Goal: Task Accomplishment & Management: Use online tool/utility

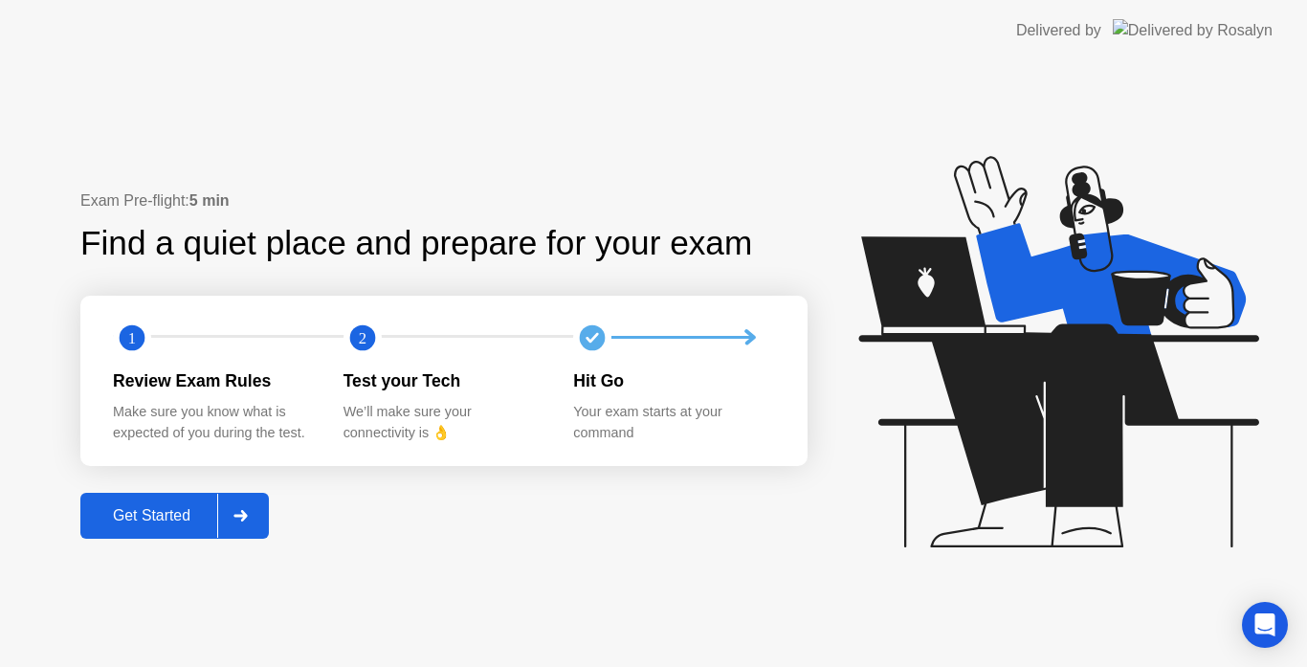
click at [188, 522] on div "Get Started" at bounding box center [151, 515] width 131 height 17
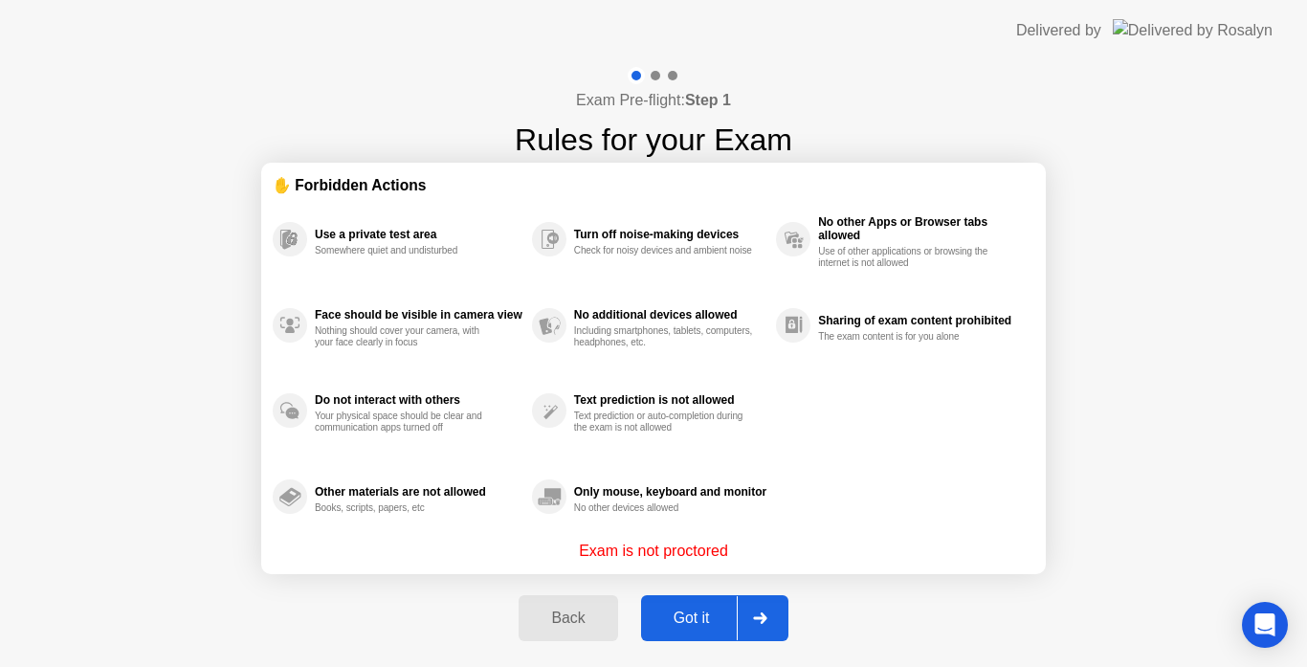
click at [698, 616] on div "Got it" at bounding box center [692, 618] width 90 height 17
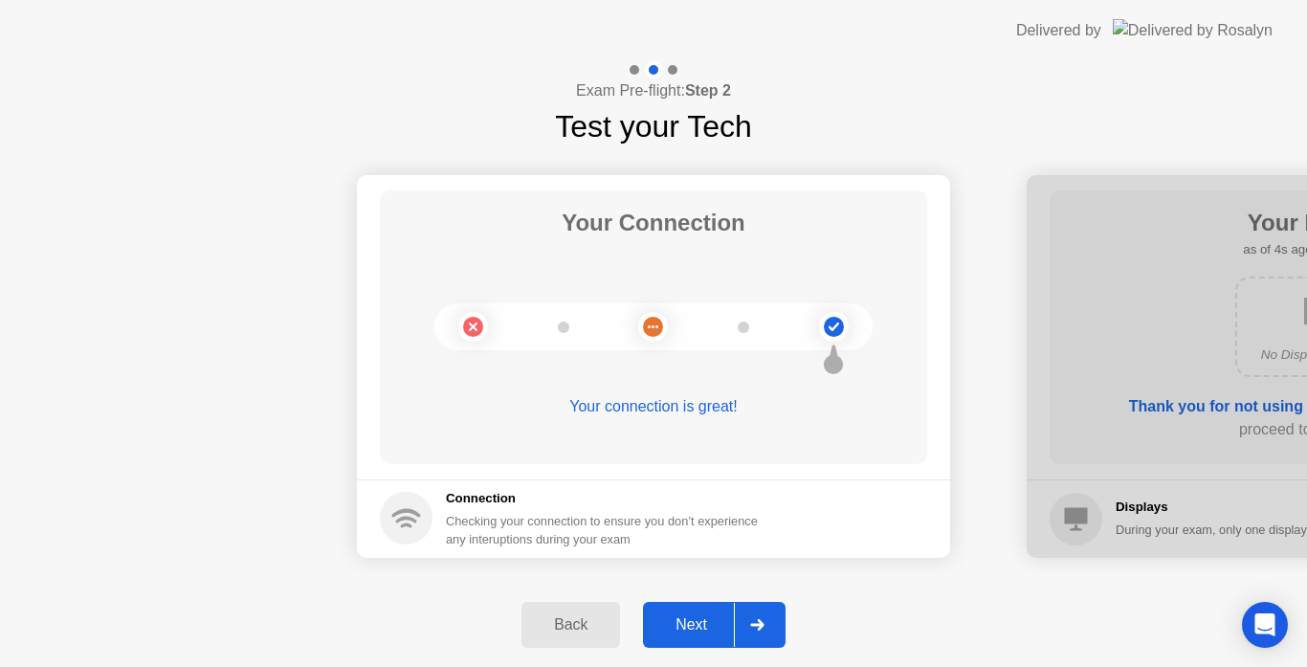
click at [706, 628] on div "Next" at bounding box center [691, 624] width 85 height 17
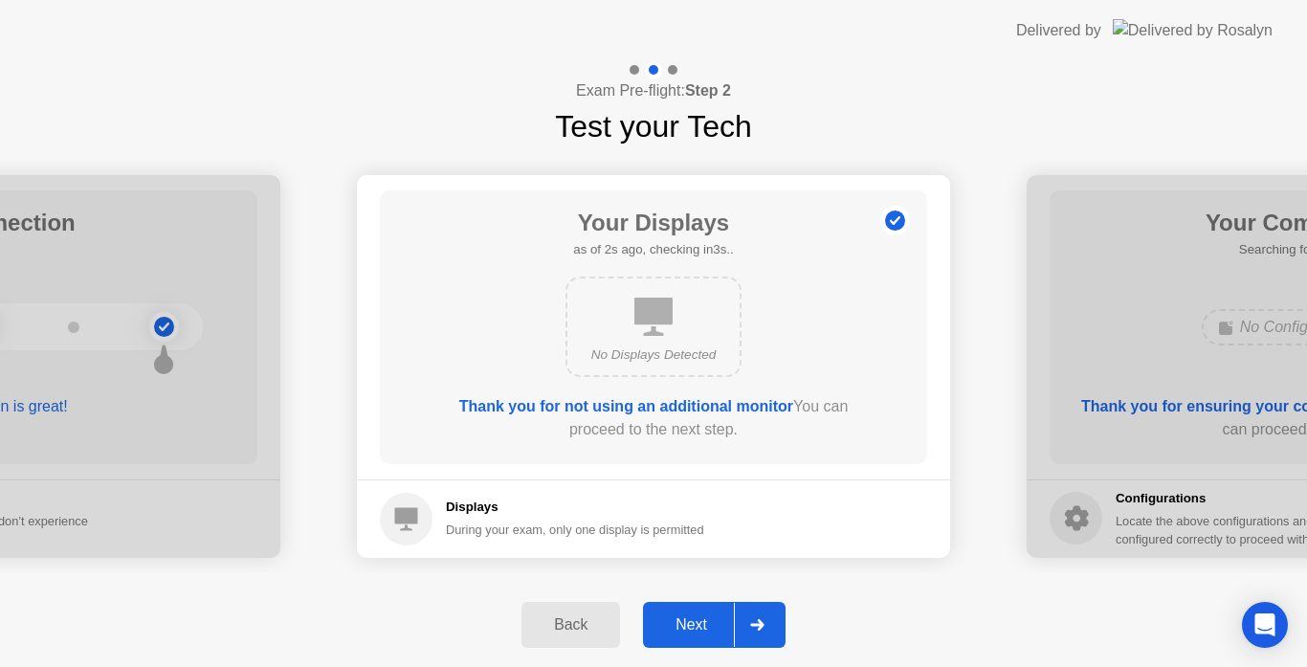
click at [706, 628] on div "Next" at bounding box center [691, 624] width 85 height 17
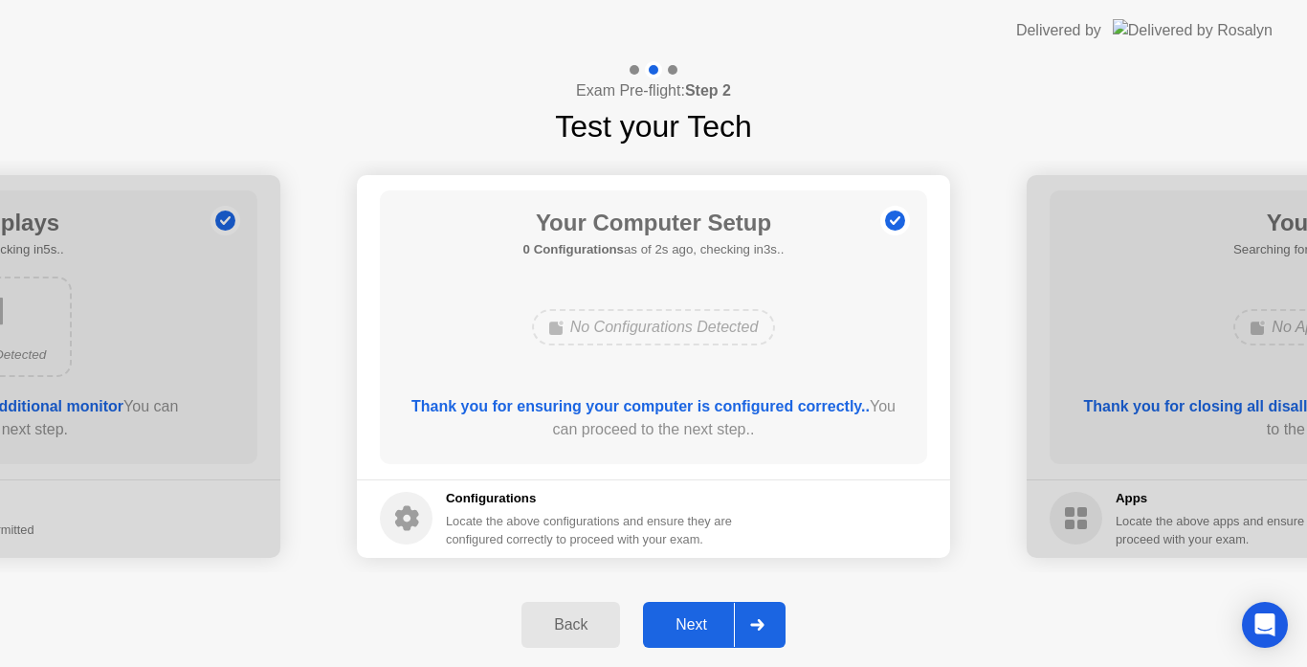
click at [706, 628] on div "Next" at bounding box center [691, 624] width 85 height 17
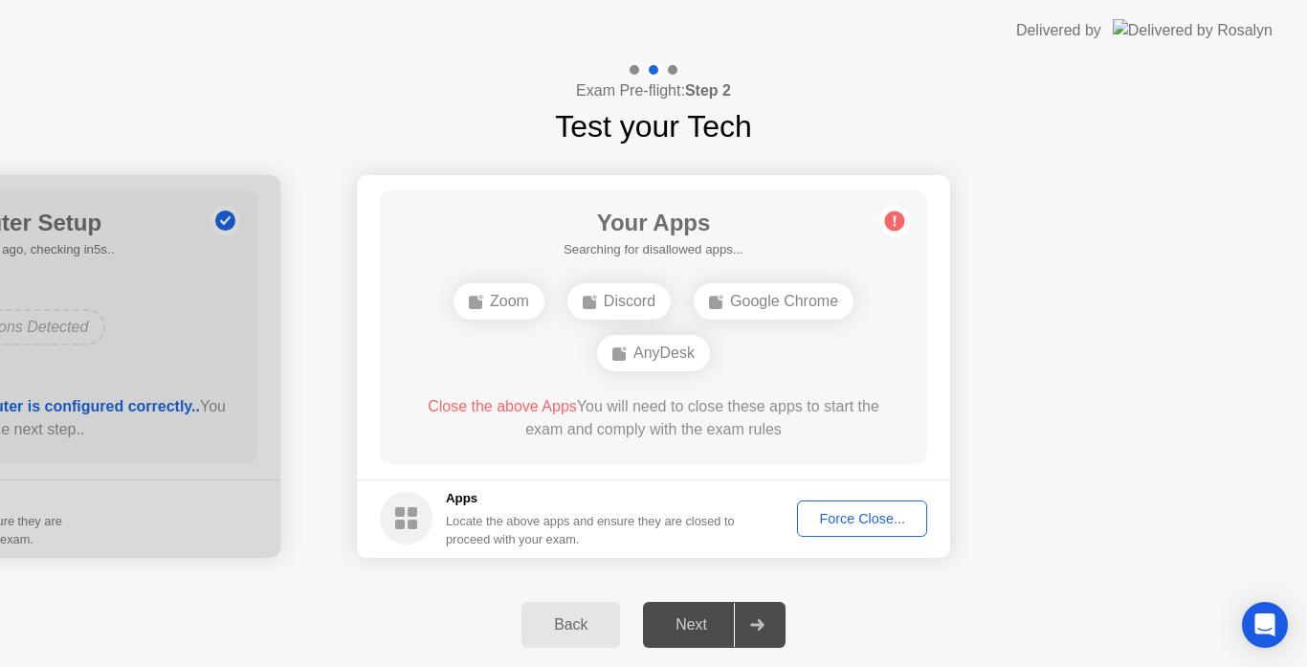
click at [889, 516] on div "Force Close..." at bounding box center [862, 518] width 117 height 15
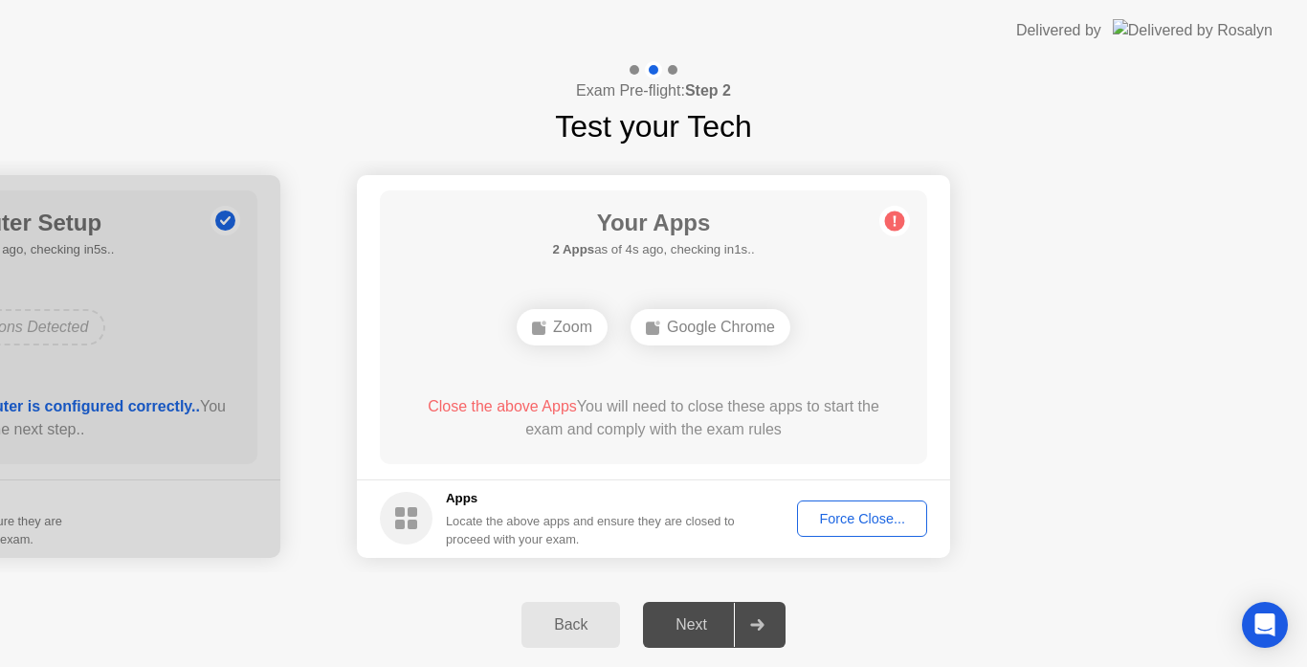
click at [836, 523] on div "Force Close..." at bounding box center [862, 518] width 117 height 15
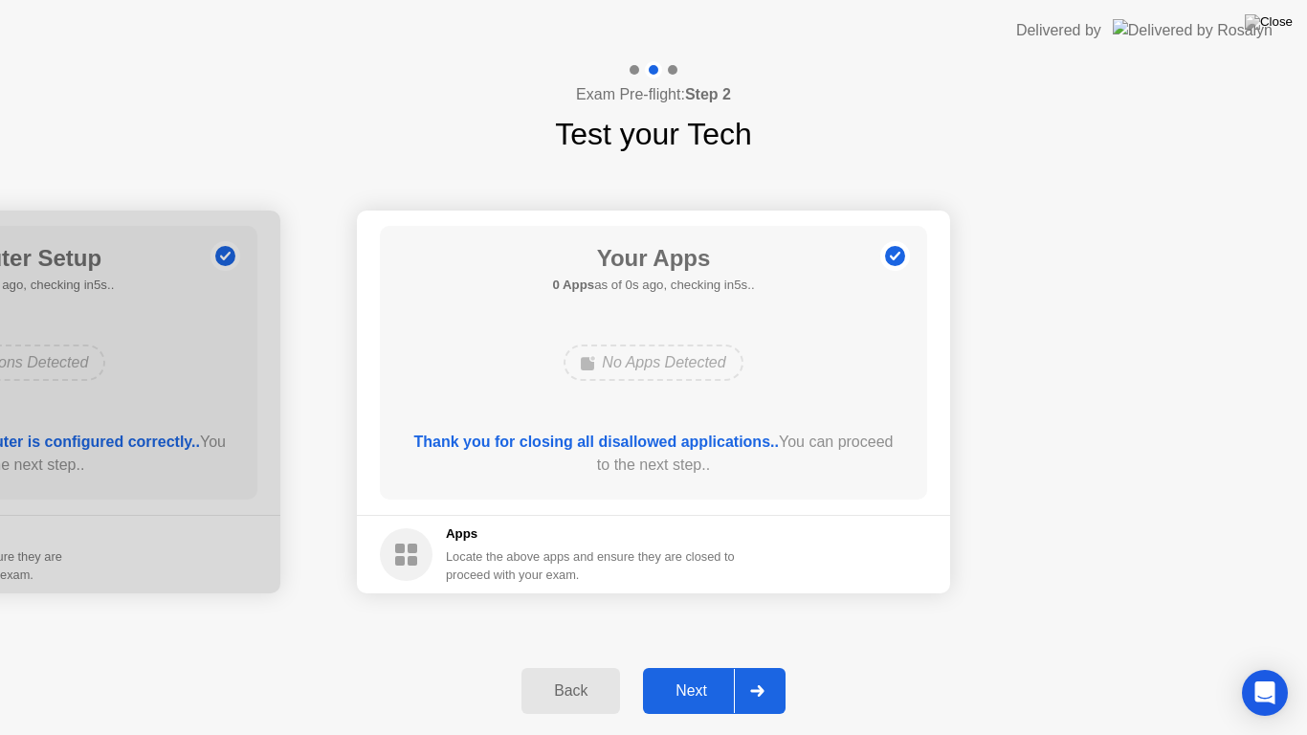
click at [692, 666] on div "Next" at bounding box center [691, 690] width 85 height 17
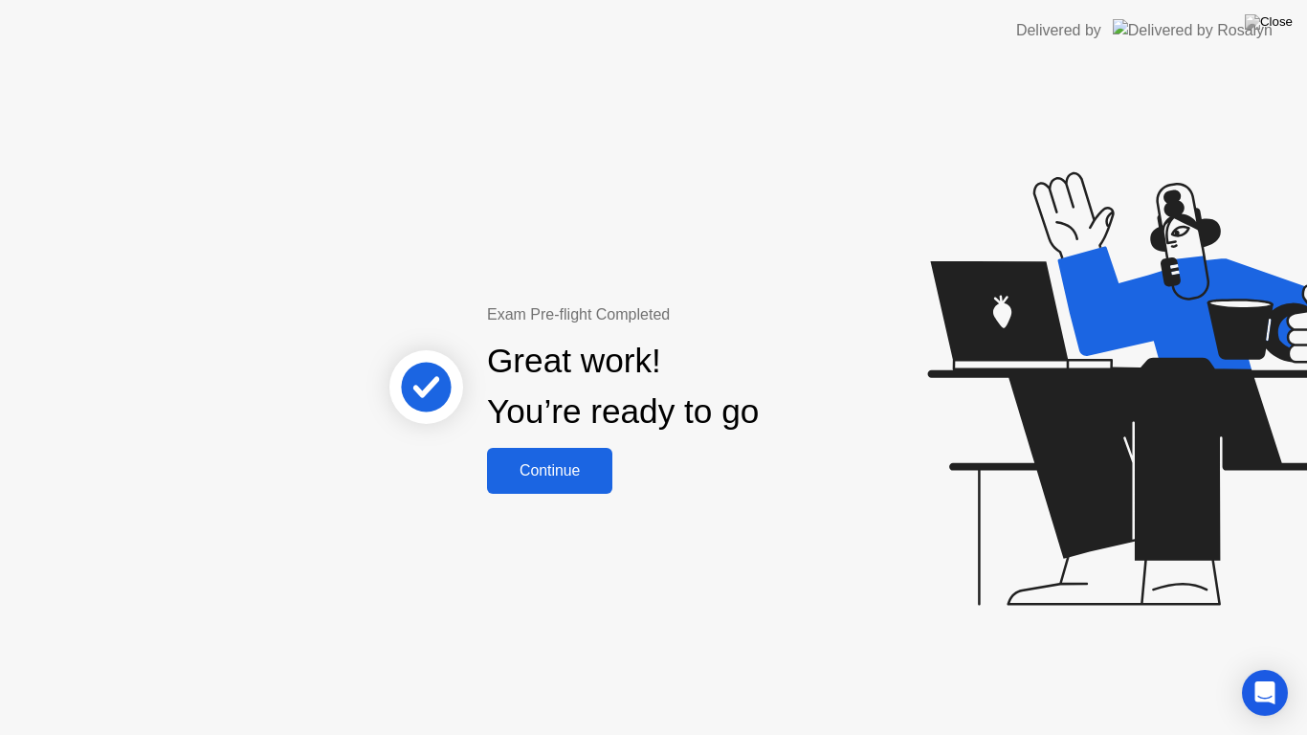
click at [570, 484] on button "Continue" at bounding box center [549, 471] width 125 height 46
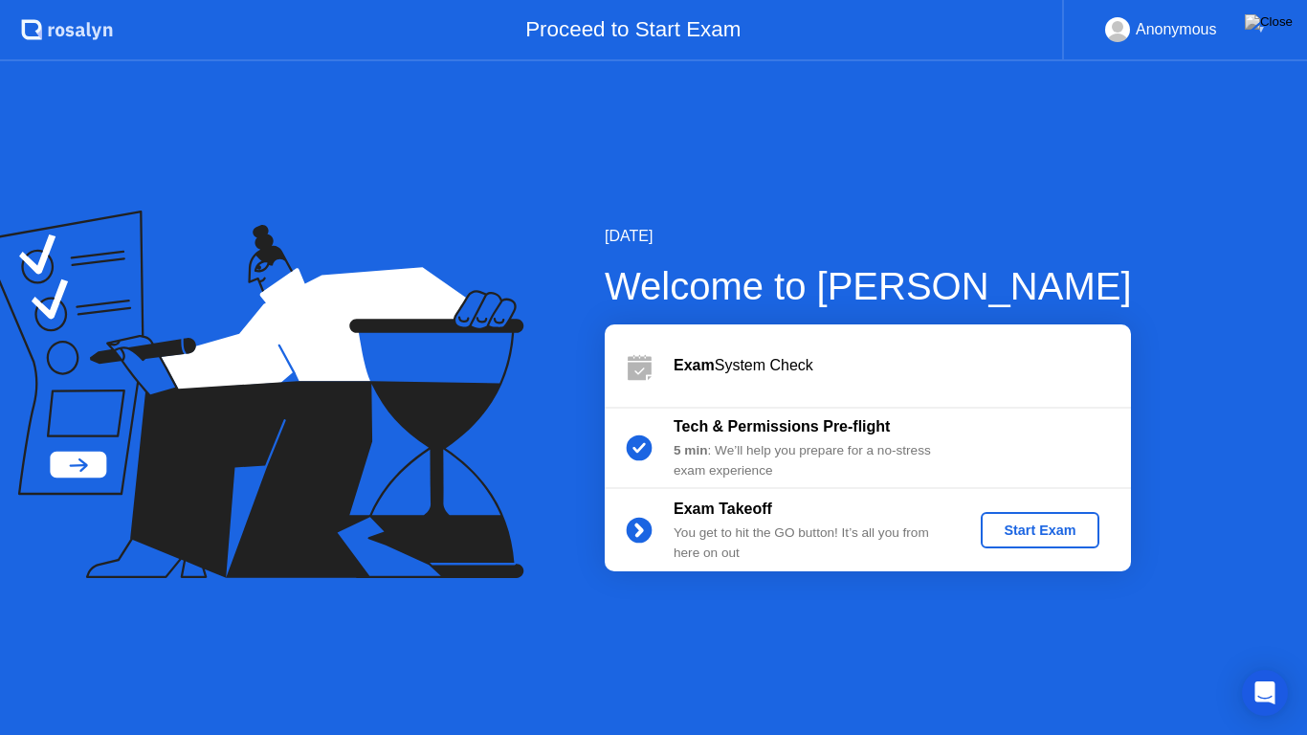
click at [1057, 532] on div "Start Exam" at bounding box center [1039, 529] width 102 height 15
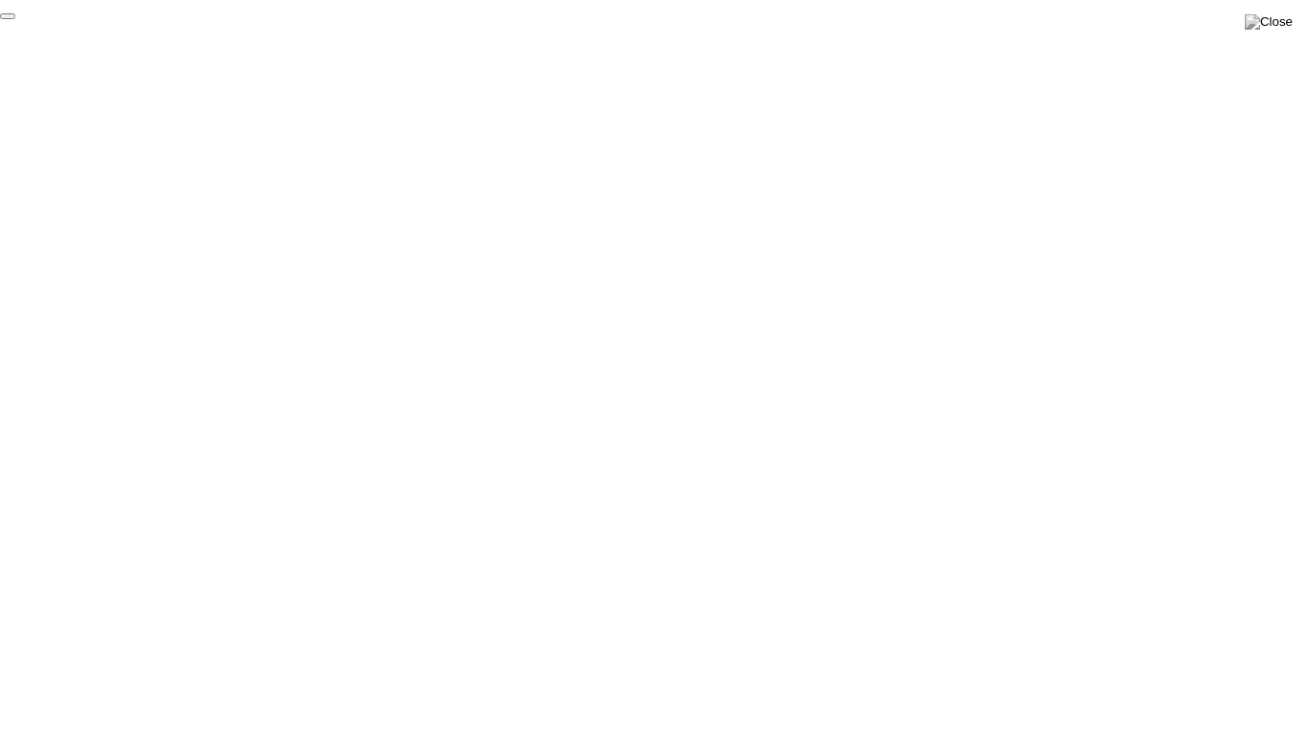
click div "End Proctoring Session"
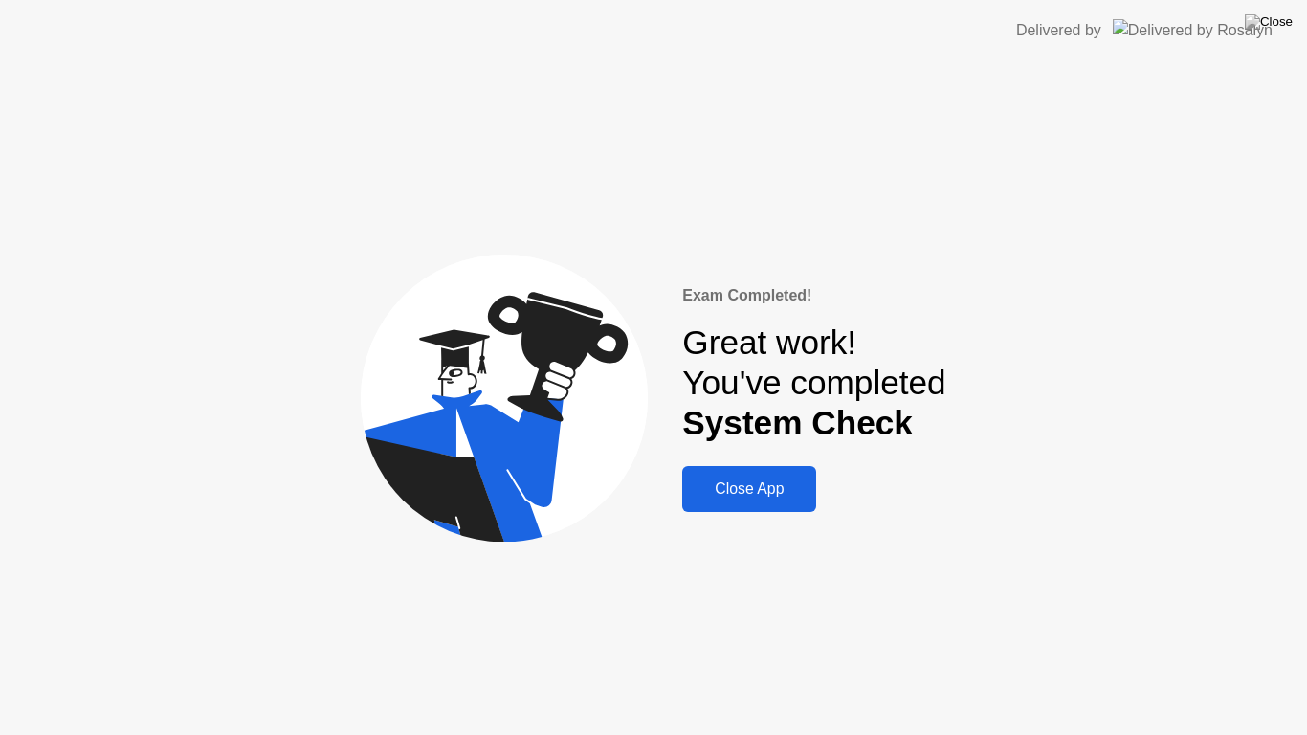
click at [768, 483] on div "Close App" at bounding box center [749, 488] width 122 height 17
